Goal: Find contact information: Find contact information

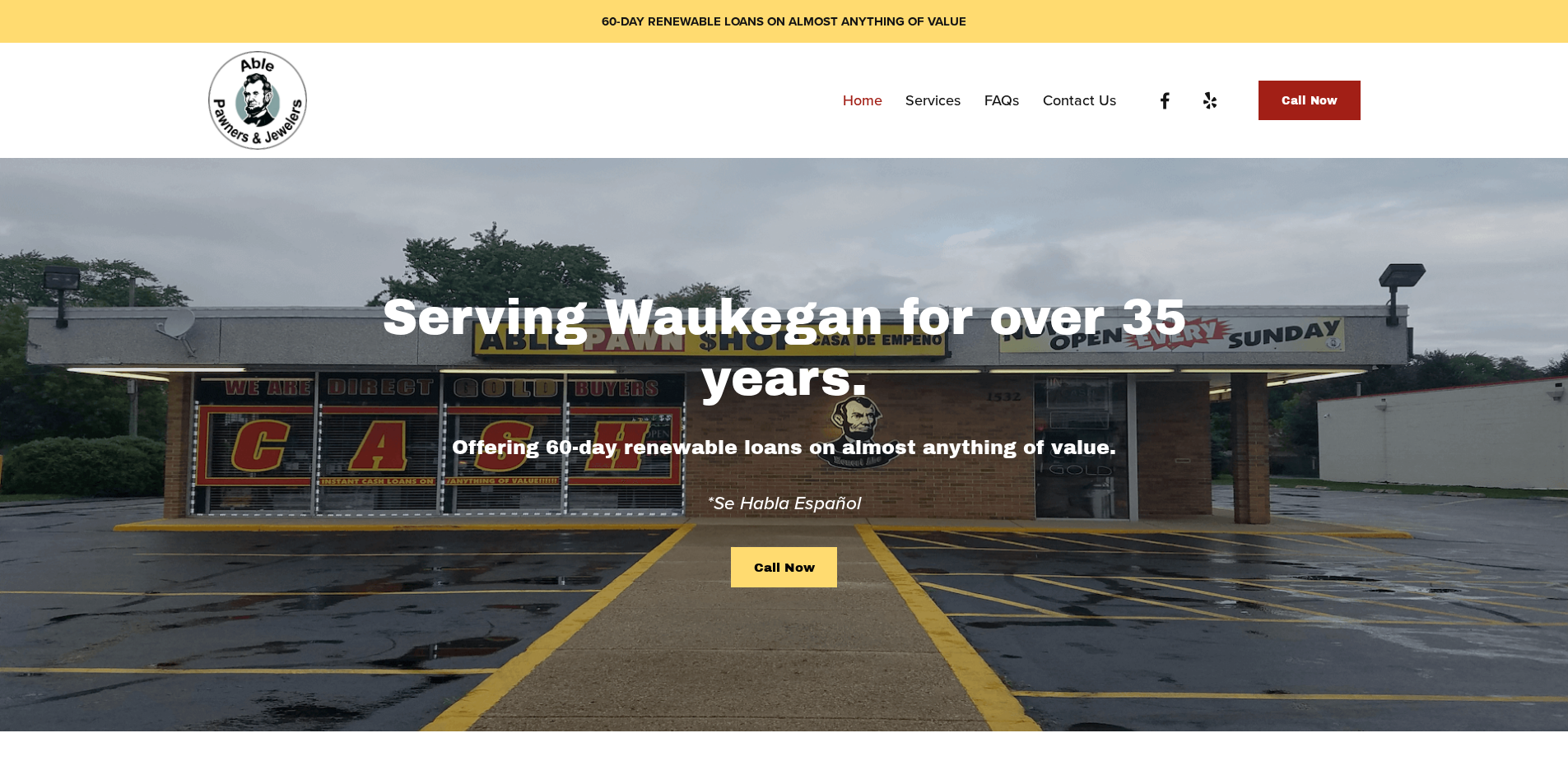
click at [1077, 104] on link "Contact Us" at bounding box center [1079, 100] width 73 height 30
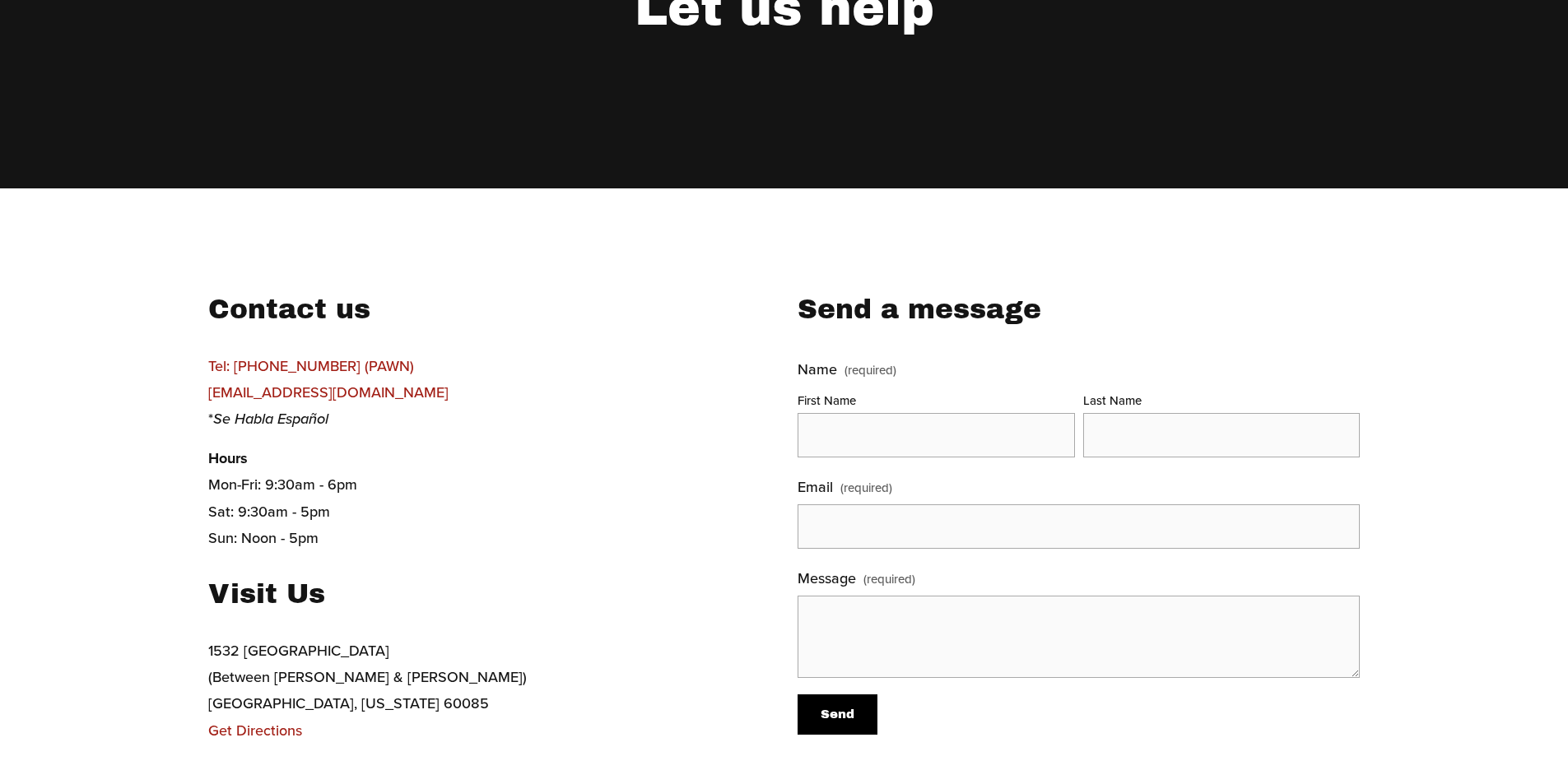
scroll to position [411, 0]
